Goal: Entertainment & Leisure: Consume media (video, audio)

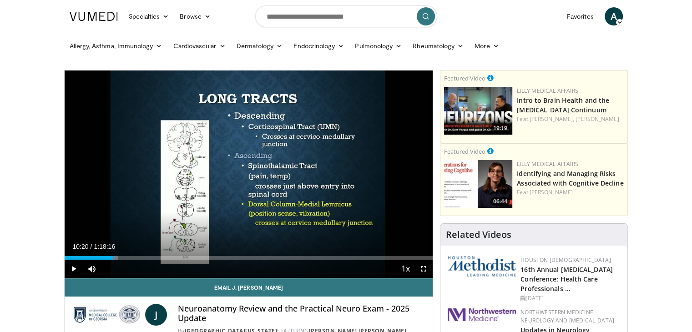
click at [74, 265] on span "Video Player" at bounding box center [74, 269] width 18 height 18
click at [75, 269] on span "Video Player" at bounding box center [74, 269] width 18 height 18
click at [70, 266] on span "Video Player" at bounding box center [74, 269] width 18 height 18
click at [75, 268] on span "Video Player" at bounding box center [74, 269] width 18 height 18
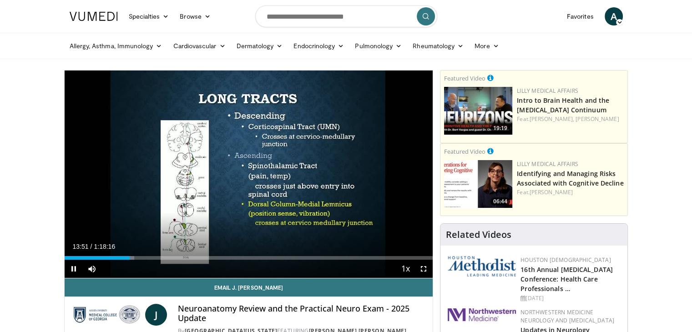
click at [74, 269] on span "Video Player" at bounding box center [74, 269] width 18 height 18
click at [73, 266] on span "Video Player" at bounding box center [74, 269] width 18 height 18
click at [75, 265] on span "Video Player" at bounding box center [74, 269] width 18 height 18
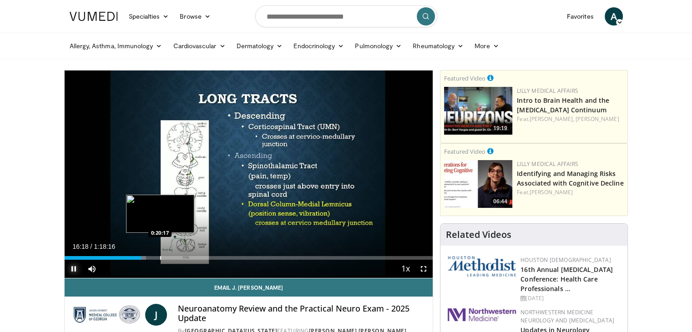
click at [160, 258] on div "Progress Bar" at bounding box center [160, 258] width 1 height 4
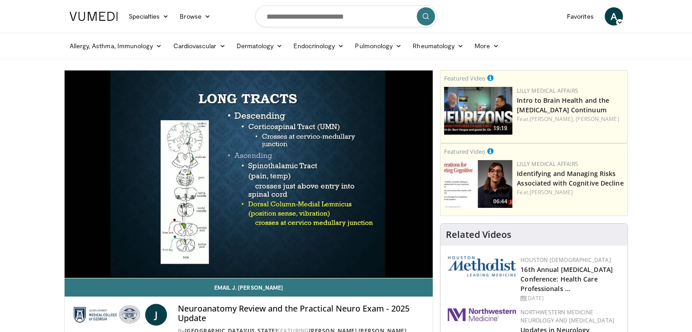
click at [149, 256] on div "10 seconds Tap to unmute" at bounding box center [249, 175] width 369 height 208
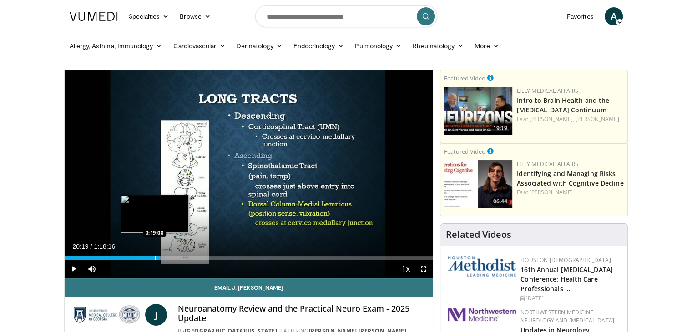
click at [155, 257] on div "Progress Bar" at bounding box center [155, 258] width 1 height 4
click at [151, 257] on div "0:19:08" at bounding box center [110, 258] width 90 height 4
click at [148, 257] on div "0:18:27" at bounding box center [108, 258] width 87 height 4
click at [146, 259] on div "Progress Bar" at bounding box center [146, 258] width 1 height 4
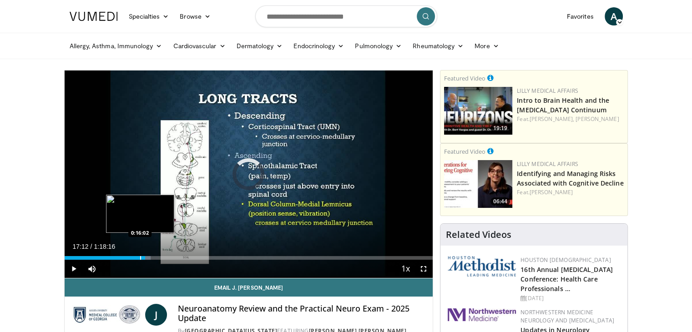
click at [140, 257] on div "Progress Bar" at bounding box center [140, 258] width 1 height 4
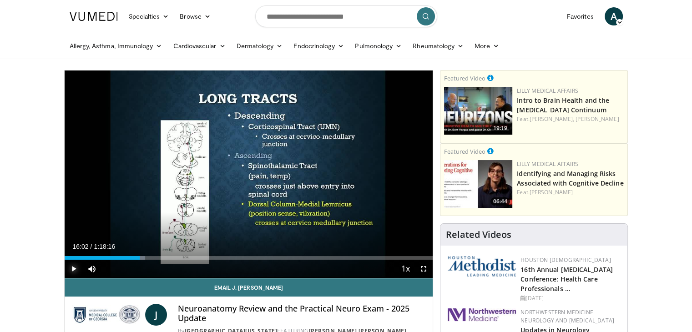
click at [73, 266] on span "Video Player" at bounding box center [74, 269] width 18 height 18
click at [73, 268] on span "Video Player" at bounding box center [74, 269] width 18 height 18
click at [70, 268] on span "Video Player" at bounding box center [74, 269] width 18 height 18
click at [73, 266] on span "Video Player" at bounding box center [74, 269] width 18 height 18
click at [72, 269] on span "Video Player" at bounding box center [74, 269] width 18 height 18
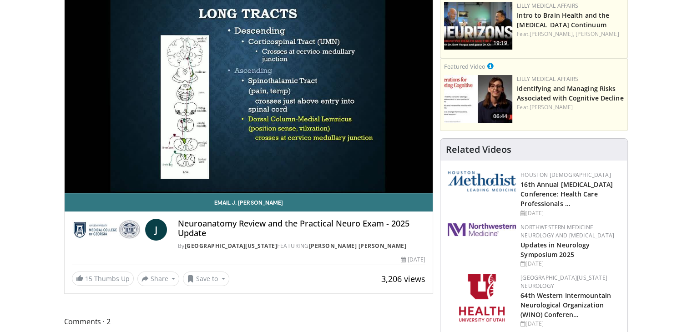
scroll to position [46, 0]
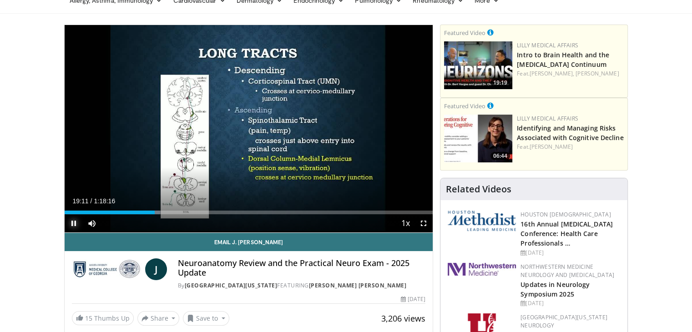
click at [73, 223] on span "Video Player" at bounding box center [74, 223] width 18 height 18
click at [75, 225] on span "Video Player" at bounding box center [74, 223] width 18 height 18
click at [74, 218] on span "Video Player" at bounding box center [74, 223] width 18 height 18
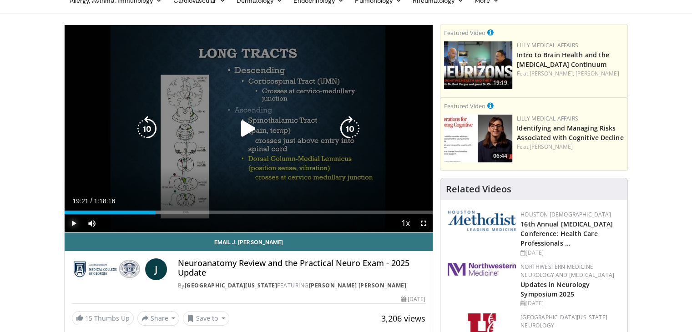
click at [73, 222] on span "Video Player" at bounding box center [74, 223] width 18 height 18
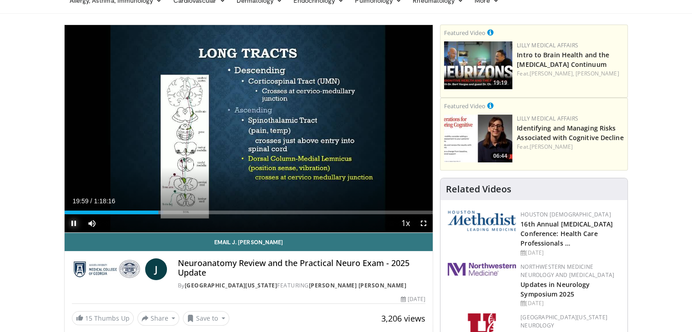
click at [73, 219] on span "Video Player" at bounding box center [74, 223] width 18 height 18
click at [72, 222] on span "Video Player" at bounding box center [74, 223] width 18 height 18
click at [73, 223] on span "Video Player" at bounding box center [74, 223] width 18 height 18
click at [71, 223] on span "Video Player" at bounding box center [74, 223] width 18 height 18
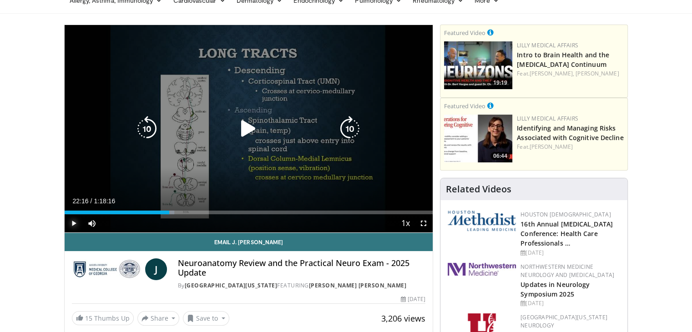
click at [72, 223] on span "Video Player" at bounding box center [74, 223] width 18 height 18
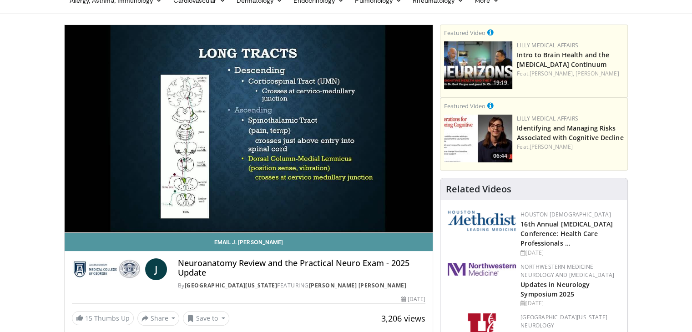
click at [68, 237] on link "Email J. [PERSON_NAME]" at bounding box center [249, 242] width 369 height 18
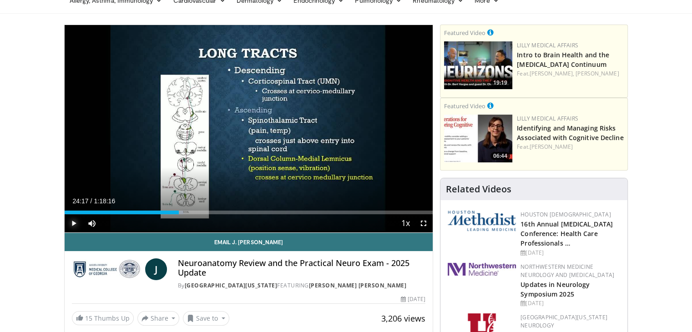
click at [72, 224] on span "Video Player" at bounding box center [74, 223] width 18 height 18
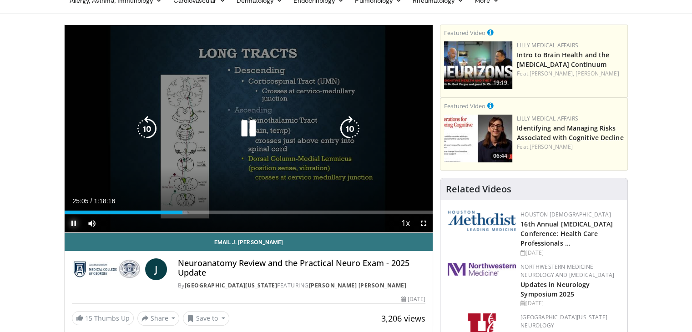
click at [75, 221] on span "Video Player" at bounding box center [74, 223] width 18 height 18
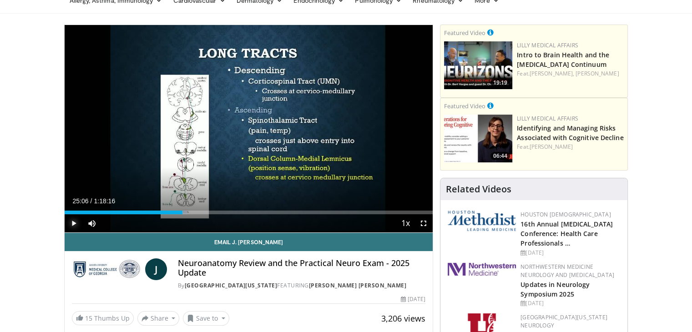
click at [73, 224] on span "Video Player" at bounding box center [74, 223] width 18 height 18
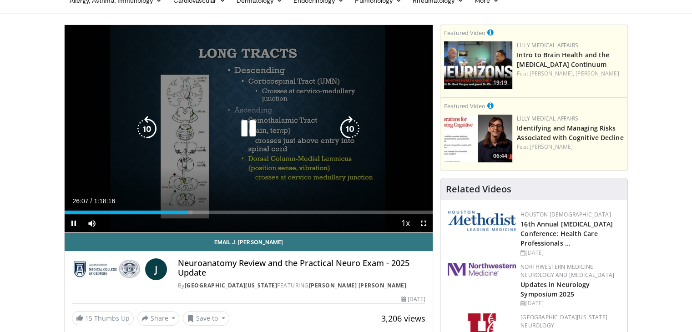
click at [72, 223] on video-js "**********" at bounding box center [249, 129] width 369 height 208
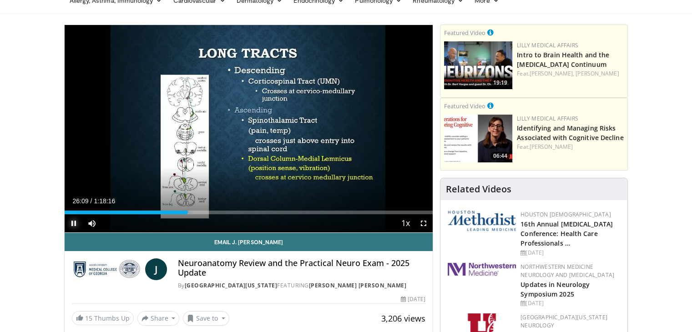
click at [71, 223] on span "Video Player" at bounding box center [74, 223] width 18 height 18
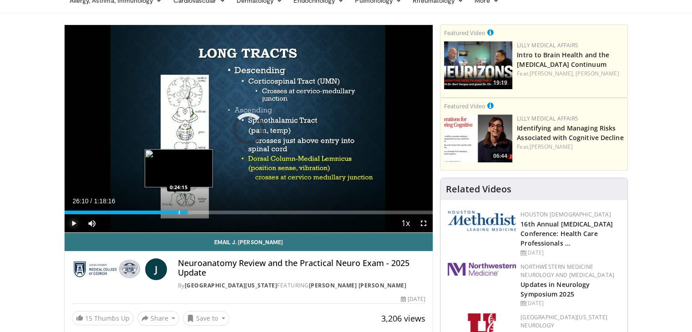
click at [179, 211] on div "Progress Bar" at bounding box center [179, 213] width 1 height 4
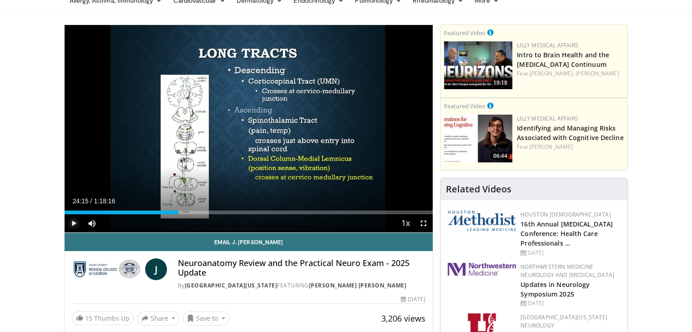
click at [73, 223] on span "Video Player" at bounding box center [74, 223] width 18 height 18
click at [73, 224] on span "Video Player" at bounding box center [74, 223] width 18 height 18
click at [74, 223] on span "Video Player" at bounding box center [74, 223] width 18 height 18
click at [73, 224] on span "Video Player" at bounding box center [74, 223] width 18 height 18
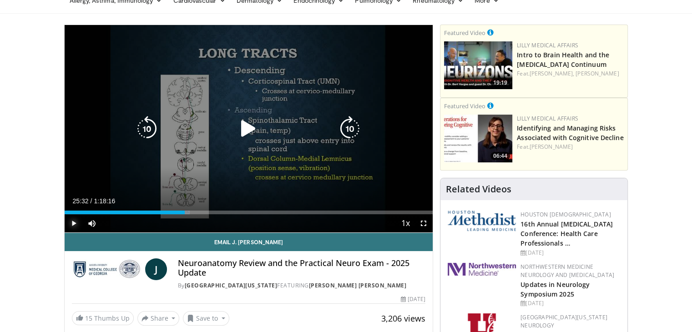
click at [73, 223] on span "Video Player" at bounding box center [74, 223] width 18 height 18
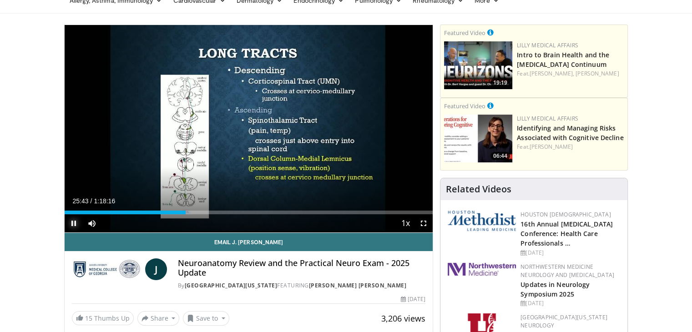
click at [76, 223] on span "Video Player" at bounding box center [74, 223] width 18 height 18
click at [75, 223] on span "Video Player" at bounding box center [74, 223] width 18 height 18
click at [76, 222] on span "Video Player" at bounding box center [74, 223] width 18 height 18
click at [74, 224] on span "Video Player" at bounding box center [74, 223] width 18 height 18
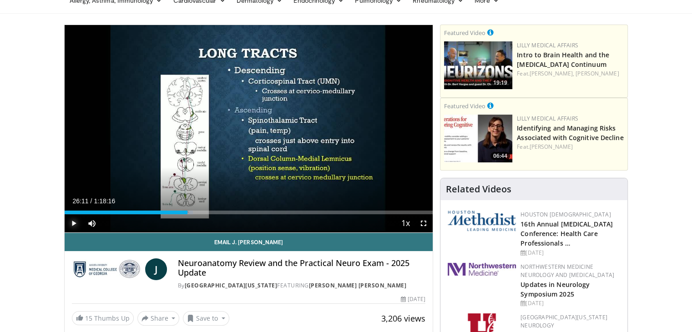
click at [73, 222] on span "Video Player" at bounding box center [74, 223] width 18 height 18
click at [75, 219] on span "Video Player" at bounding box center [74, 223] width 18 height 18
click at [71, 224] on span "Video Player" at bounding box center [74, 223] width 18 height 18
click at [74, 219] on span "Video Player" at bounding box center [74, 223] width 18 height 18
click at [75, 221] on span "Video Player" at bounding box center [74, 223] width 18 height 18
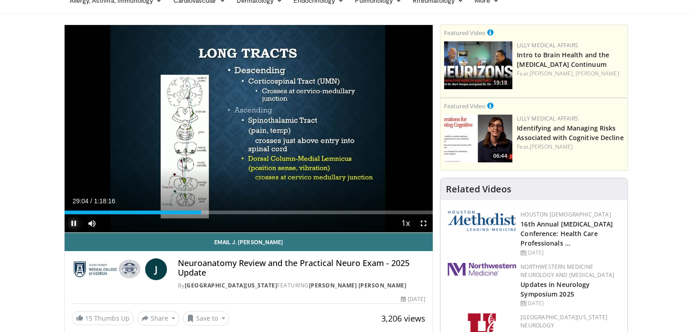
click at [74, 224] on span "Video Player" at bounding box center [74, 223] width 18 height 18
click at [72, 222] on span "Video Player" at bounding box center [74, 223] width 18 height 18
click at [73, 221] on span "Video Player" at bounding box center [74, 223] width 18 height 18
click at [70, 223] on span "Video Player" at bounding box center [74, 223] width 18 height 18
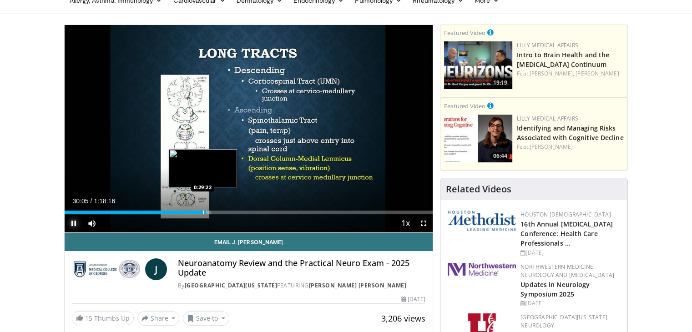
click at [203, 211] on div "Progress Bar" at bounding box center [203, 213] width 1 height 4
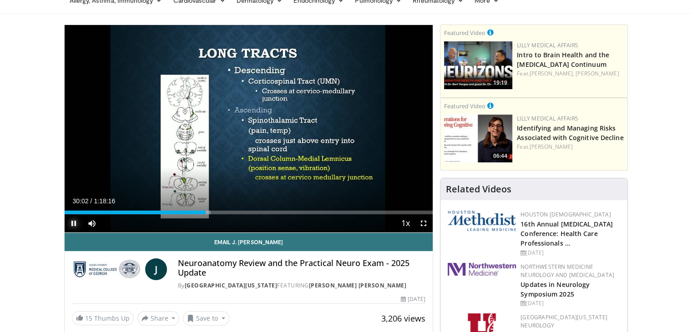
click at [75, 223] on span "Video Player" at bounding box center [74, 223] width 18 height 18
click at [71, 220] on span "Video Player" at bounding box center [74, 223] width 18 height 18
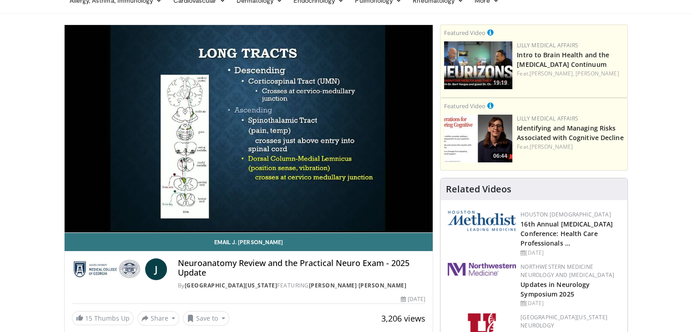
click at [74, 220] on div "10 seconds Tap to unmute" at bounding box center [249, 129] width 369 height 208
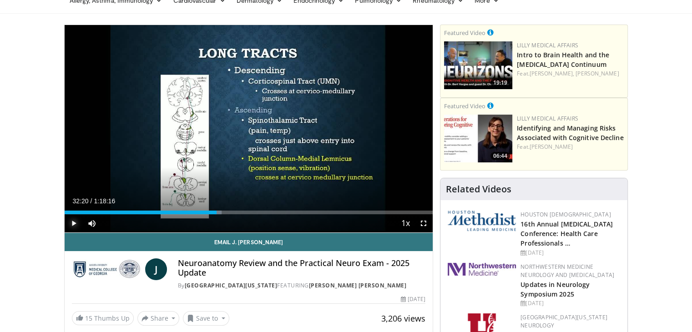
click at [73, 219] on span "Video Player" at bounding box center [74, 223] width 18 height 18
click at [76, 225] on span "Video Player" at bounding box center [74, 223] width 18 height 18
click at [74, 223] on span "Video Player" at bounding box center [74, 223] width 18 height 18
click at [73, 222] on span "Video Player" at bounding box center [74, 223] width 18 height 18
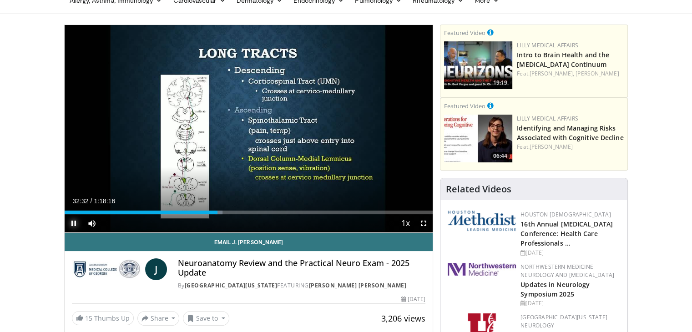
click at [73, 222] on span "Video Player" at bounding box center [74, 223] width 18 height 18
click at [76, 223] on span "Video Player" at bounding box center [74, 223] width 18 height 18
click at [72, 222] on span "Video Player" at bounding box center [74, 223] width 18 height 18
click at [74, 225] on span "Video Player" at bounding box center [74, 223] width 18 height 18
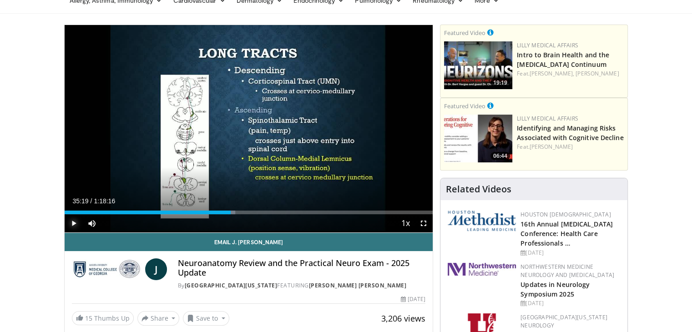
click at [74, 223] on span "Video Player" at bounding box center [74, 223] width 18 height 18
click at [74, 221] on span "Video Player" at bounding box center [74, 223] width 18 height 18
click at [76, 222] on span "Video Player" at bounding box center [74, 223] width 18 height 18
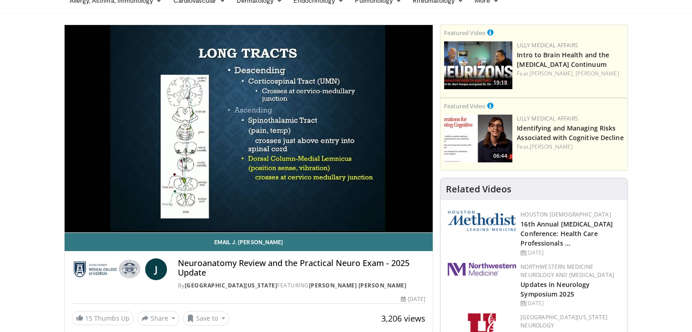
click at [73, 223] on div "10 seconds Tap to unmute" at bounding box center [249, 129] width 369 height 208
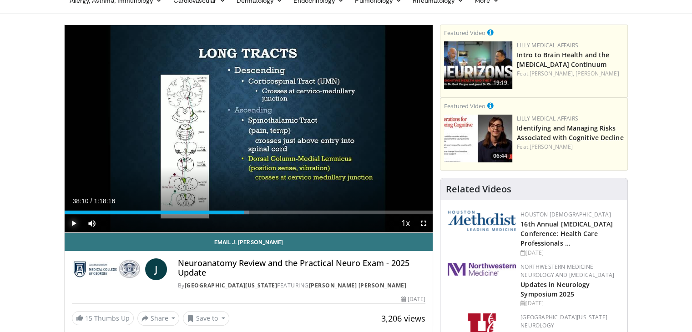
click at [74, 221] on span "Video Player" at bounding box center [74, 223] width 18 height 18
click at [69, 223] on span "Video Player" at bounding box center [74, 223] width 18 height 18
click at [73, 223] on span "Video Player" at bounding box center [74, 223] width 18 height 18
click at [71, 223] on span "Video Player" at bounding box center [74, 223] width 18 height 18
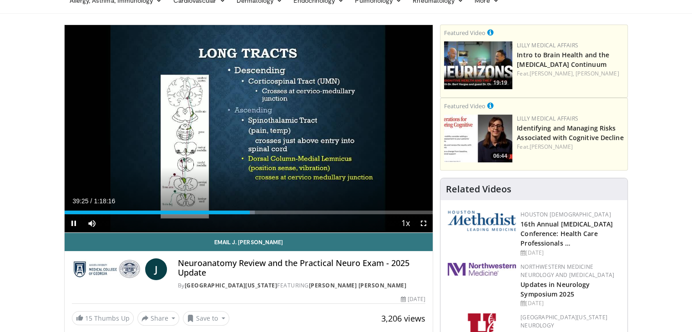
click at [245, 214] on div "Current Time 39:25 / Duration 1:18:16 Pause Skip Backward Skip Forward Mute 100…" at bounding box center [249, 223] width 369 height 18
click at [72, 223] on span "Video Player" at bounding box center [74, 223] width 18 height 18
click at [72, 221] on span "Video Player" at bounding box center [74, 223] width 18 height 18
click at [71, 221] on span "Video Player" at bounding box center [74, 223] width 18 height 18
click at [77, 220] on span "Video Player" at bounding box center [74, 223] width 18 height 18
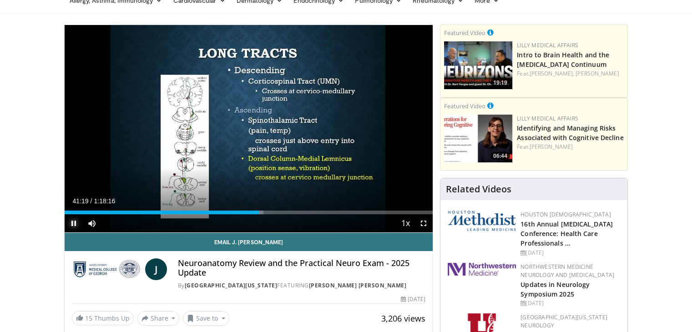
click at [75, 225] on span "Video Player" at bounding box center [74, 223] width 18 height 18
click at [70, 221] on span "Video Player" at bounding box center [74, 223] width 18 height 18
click at [72, 224] on span "Video Player" at bounding box center [74, 223] width 18 height 18
click at [73, 223] on span "Video Player" at bounding box center [74, 223] width 18 height 18
click at [72, 223] on span "Video Player" at bounding box center [74, 223] width 18 height 18
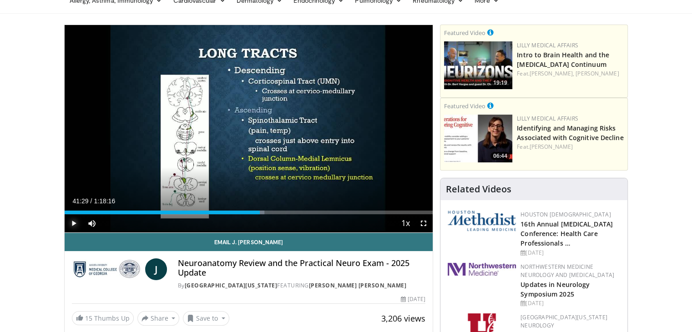
click at [72, 219] on span "Video Player" at bounding box center [74, 223] width 18 height 18
click at [76, 225] on span "Video Player" at bounding box center [74, 223] width 18 height 18
click at [72, 225] on span "Video Player" at bounding box center [74, 223] width 18 height 18
click at [75, 222] on span "Video Player" at bounding box center [74, 223] width 18 height 18
click at [76, 223] on span "Video Player" at bounding box center [74, 223] width 18 height 18
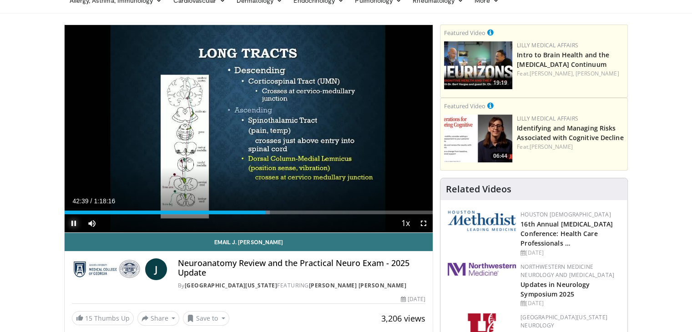
click at [71, 221] on span "Video Player" at bounding box center [74, 223] width 18 height 18
click at [76, 224] on span "Video Player" at bounding box center [74, 223] width 18 height 18
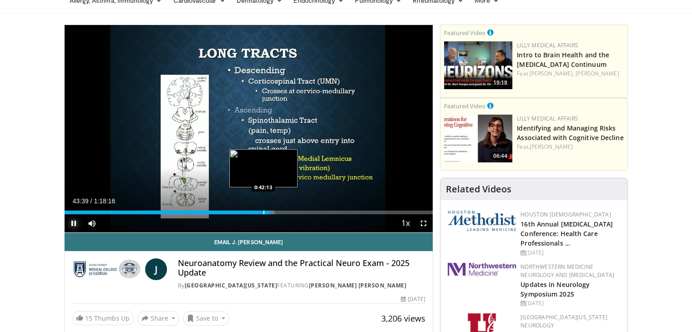
click at [263, 211] on div "Progress Bar" at bounding box center [263, 213] width 1 height 4
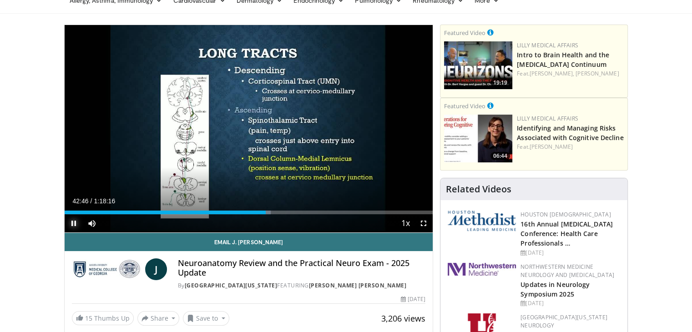
click at [72, 225] on span "Video Player" at bounding box center [74, 223] width 18 height 18
click at [77, 221] on span "Video Player" at bounding box center [74, 223] width 18 height 18
click at [74, 223] on span "Video Player" at bounding box center [74, 223] width 18 height 18
click at [71, 220] on span "Video Player" at bounding box center [74, 223] width 18 height 18
click at [76, 224] on span "Video Player" at bounding box center [74, 223] width 18 height 18
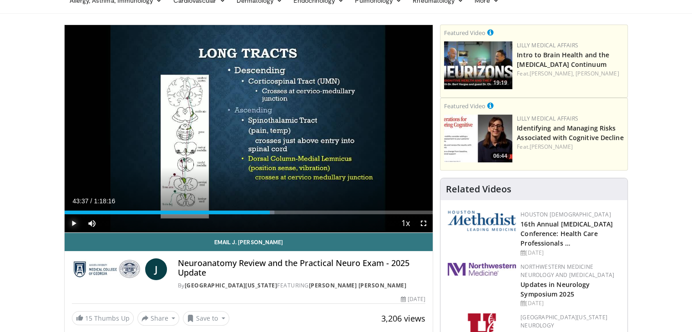
click at [73, 223] on span "Video Player" at bounding box center [74, 223] width 18 height 18
click at [72, 223] on span "Video Player" at bounding box center [74, 223] width 18 height 18
click at [71, 223] on span "Video Player" at bounding box center [74, 223] width 18 height 18
click at [72, 224] on span "Video Player" at bounding box center [74, 223] width 18 height 18
click at [278, 213] on div "Loaded : 59.77% 0:45:47 0:13:14" at bounding box center [249, 213] width 369 height 4
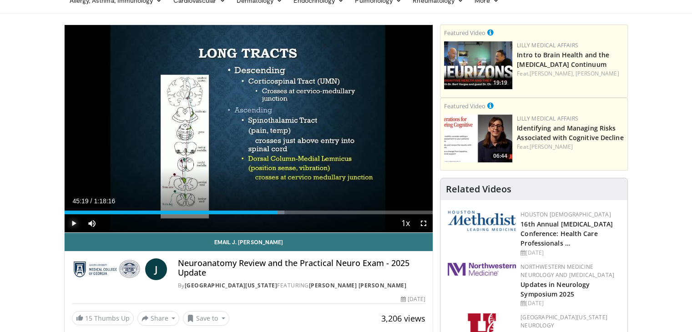
click at [71, 222] on span "Video Player" at bounding box center [74, 223] width 18 height 18
click at [69, 226] on span "Video Player" at bounding box center [74, 223] width 18 height 18
click at [72, 223] on span "Video Player" at bounding box center [74, 223] width 18 height 18
click at [73, 223] on span "Video Player" at bounding box center [74, 223] width 18 height 18
click at [72, 221] on span "Video Player" at bounding box center [74, 223] width 18 height 18
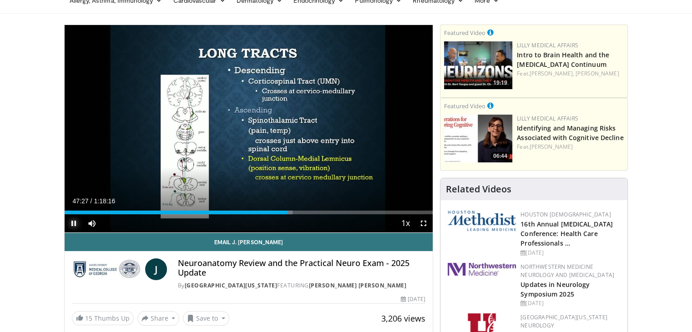
click at [76, 223] on span "Video Player" at bounding box center [74, 223] width 18 height 18
click at [72, 223] on span "Video Player" at bounding box center [74, 223] width 18 height 18
click at [73, 219] on span "Video Player" at bounding box center [74, 223] width 18 height 18
click at [71, 222] on span "Video Player" at bounding box center [74, 223] width 18 height 18
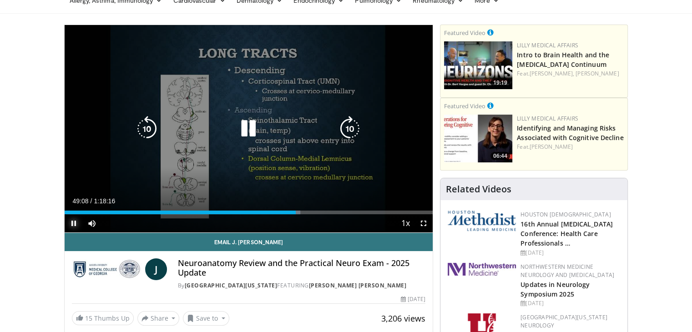
click at [76, 221] on span "Video Player" at bounding box center [74, 223] width 18 height 18
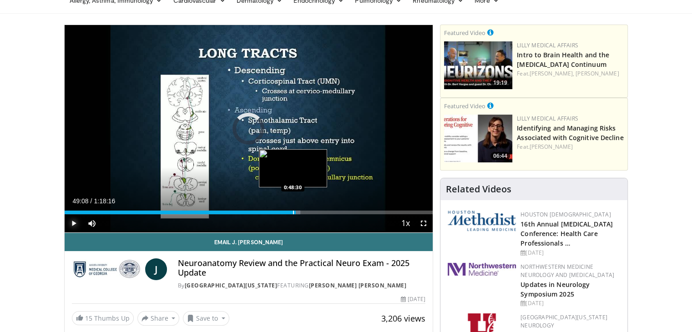
click at [293, 211] on div "Progress Bar" at bounding box center [293, 213] width 1 height 4
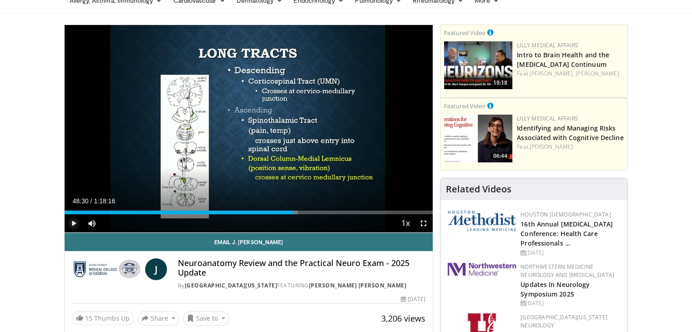
click at [69, 223] on span "Video Player" at bounding box center [74, 223] width 18 height 18
click at [75, 223] on span "Video Player" at bounding box center [74, 223] width 18 height 18
click at [73, 224] on span "Video Player" at bounding box center [74, 223] width 18 height 18
click at [75, 221] on span "Video Player" at bounding box center [74, 223] width 18 height 18
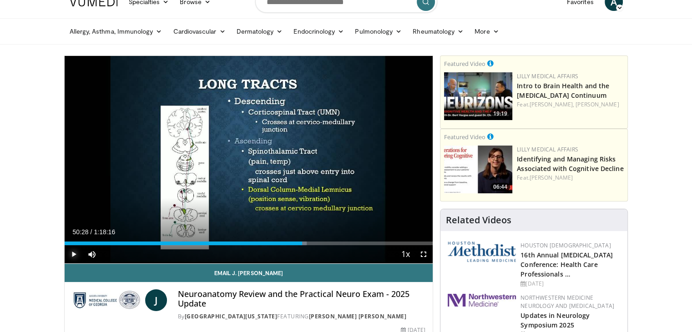
scroll to position [0, 0]
